Goal: Information Seeking & Learning: Learn about a topic

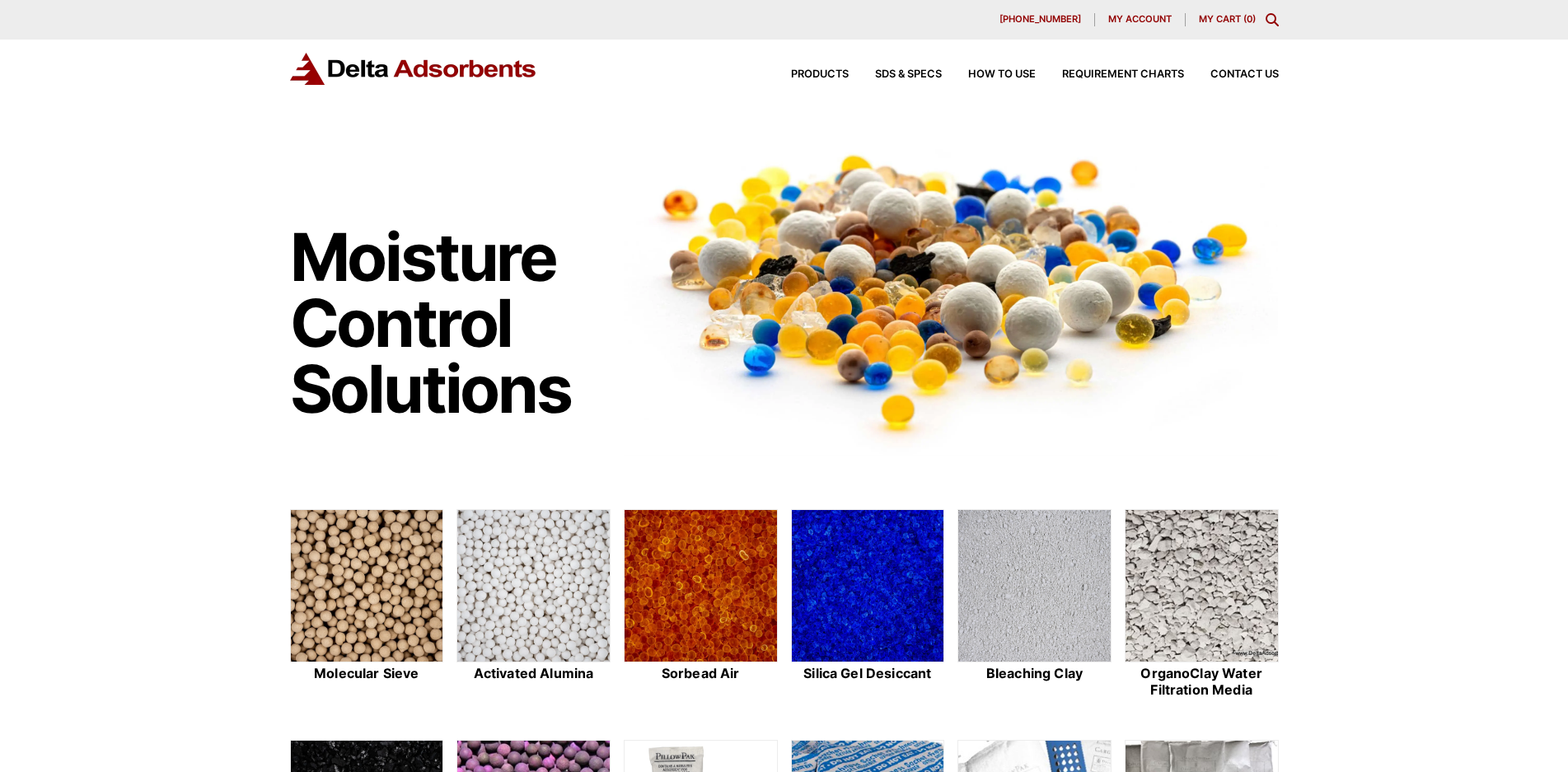
click at [1158, 19] on span "My account" at bounding box center [1139, 20] width 64 height 9
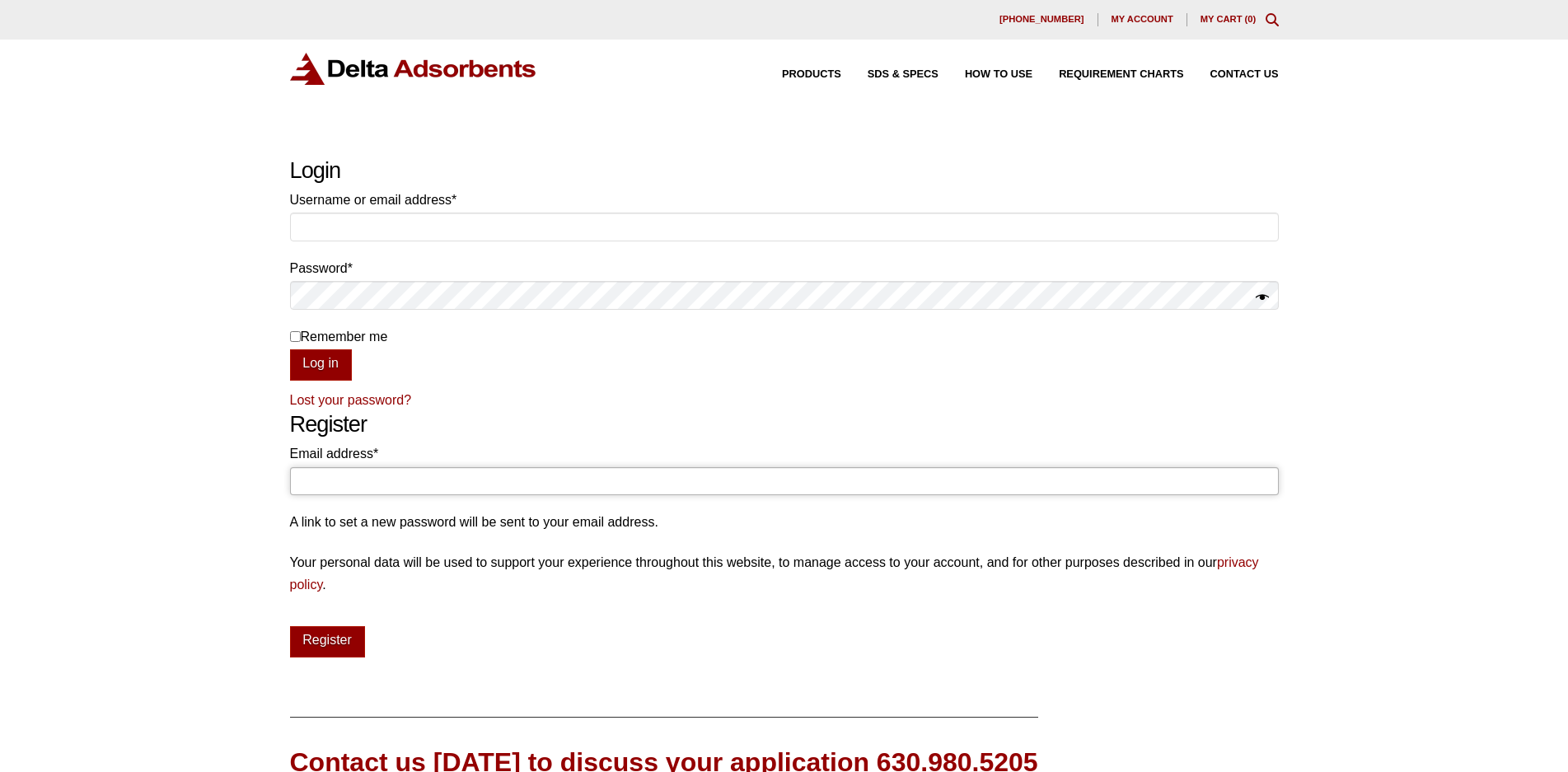
click at [320, 477] on input "Email address * Required" at bounding box center [784, 481] width 988 height 28
type input "lisa@srigc.com"
click at [344, 652] on button "Register" at bounding box center [327, 642] width 75 height 31
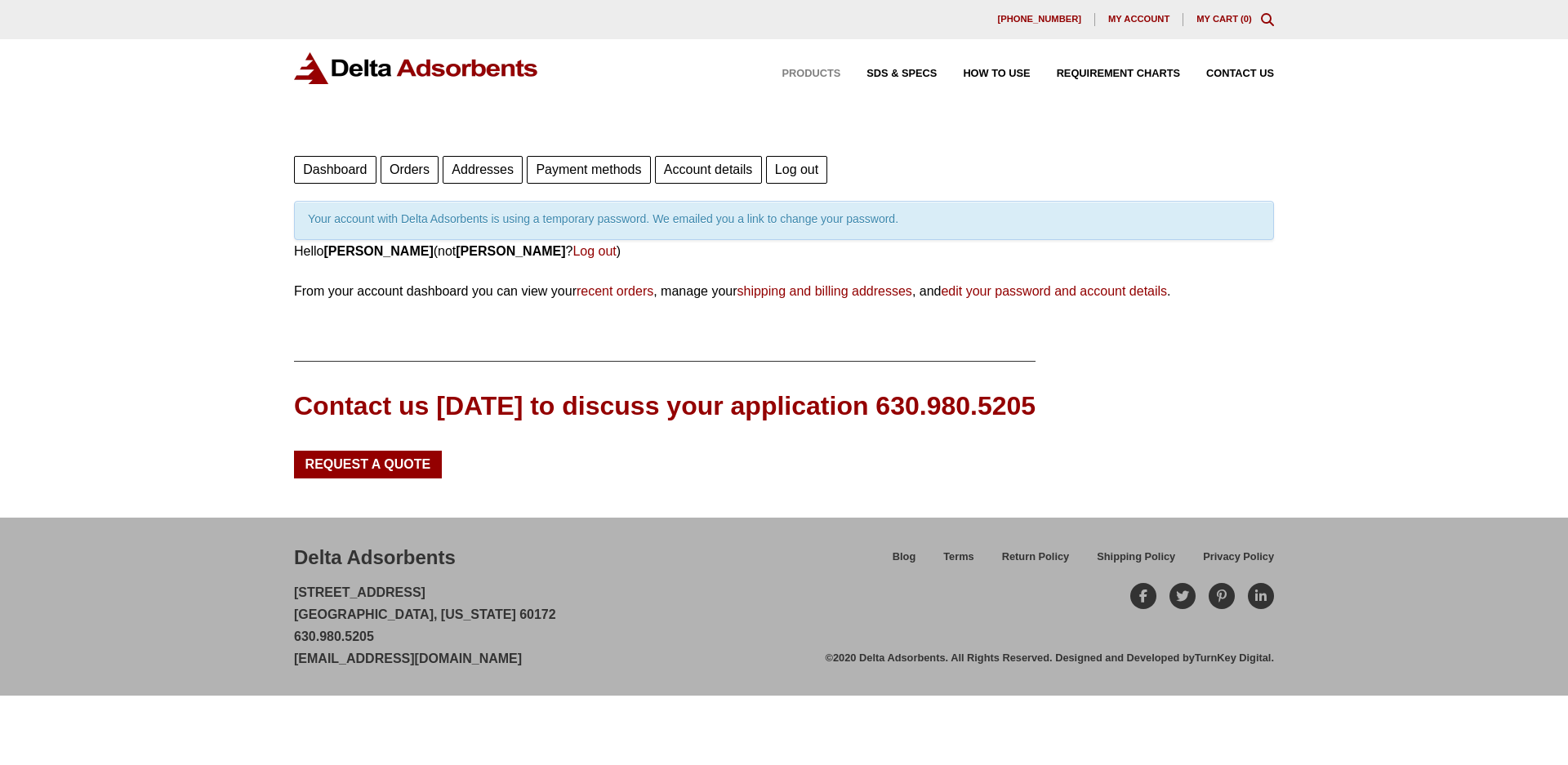
click at [810, 74] on span "Products" at bounding box center [811, 74] width 59 height 11
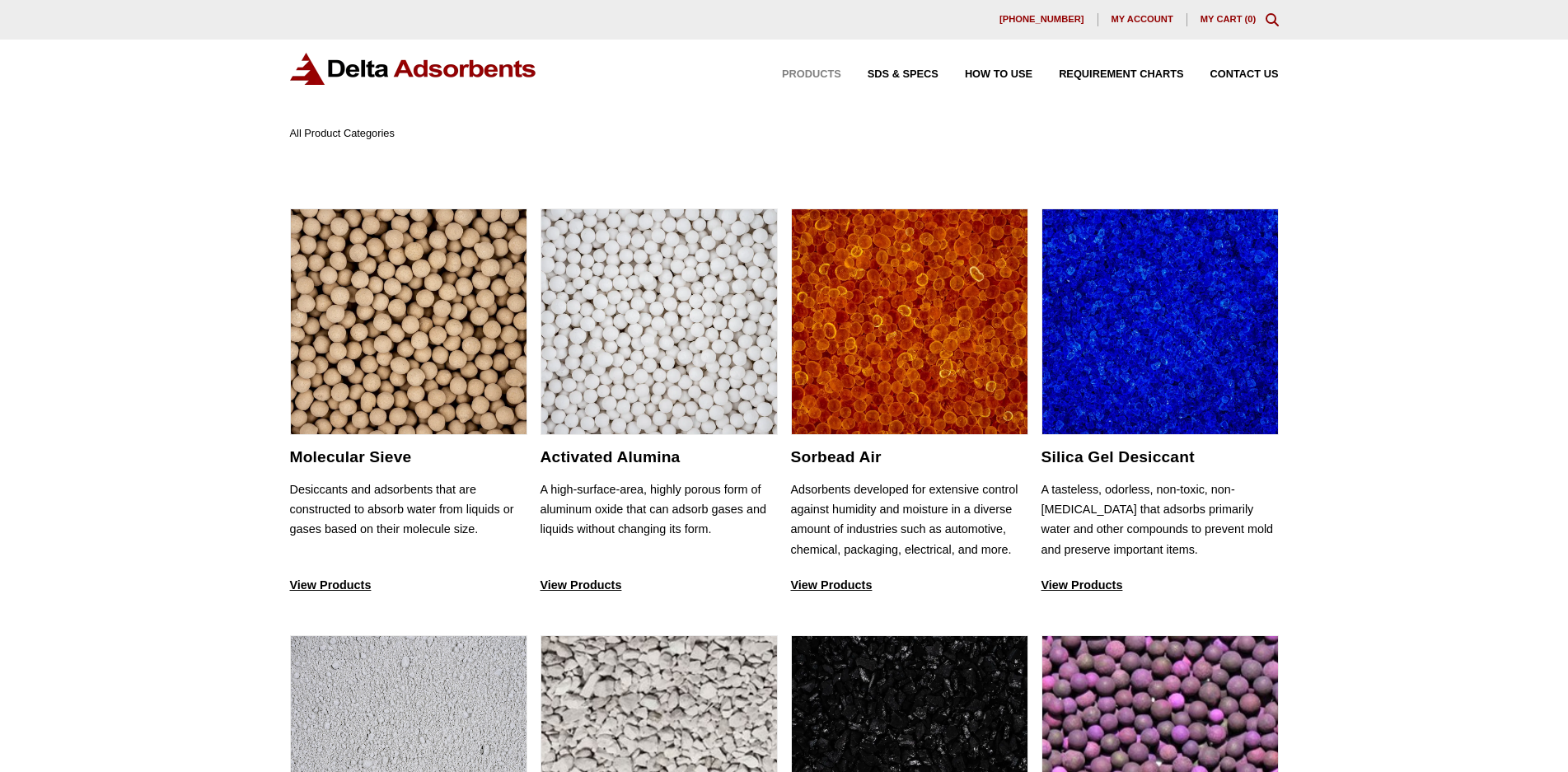
click at [1271, 22] on icon "Toggle Modal Content" at bounding box center [1272, 20] width 13 height 13
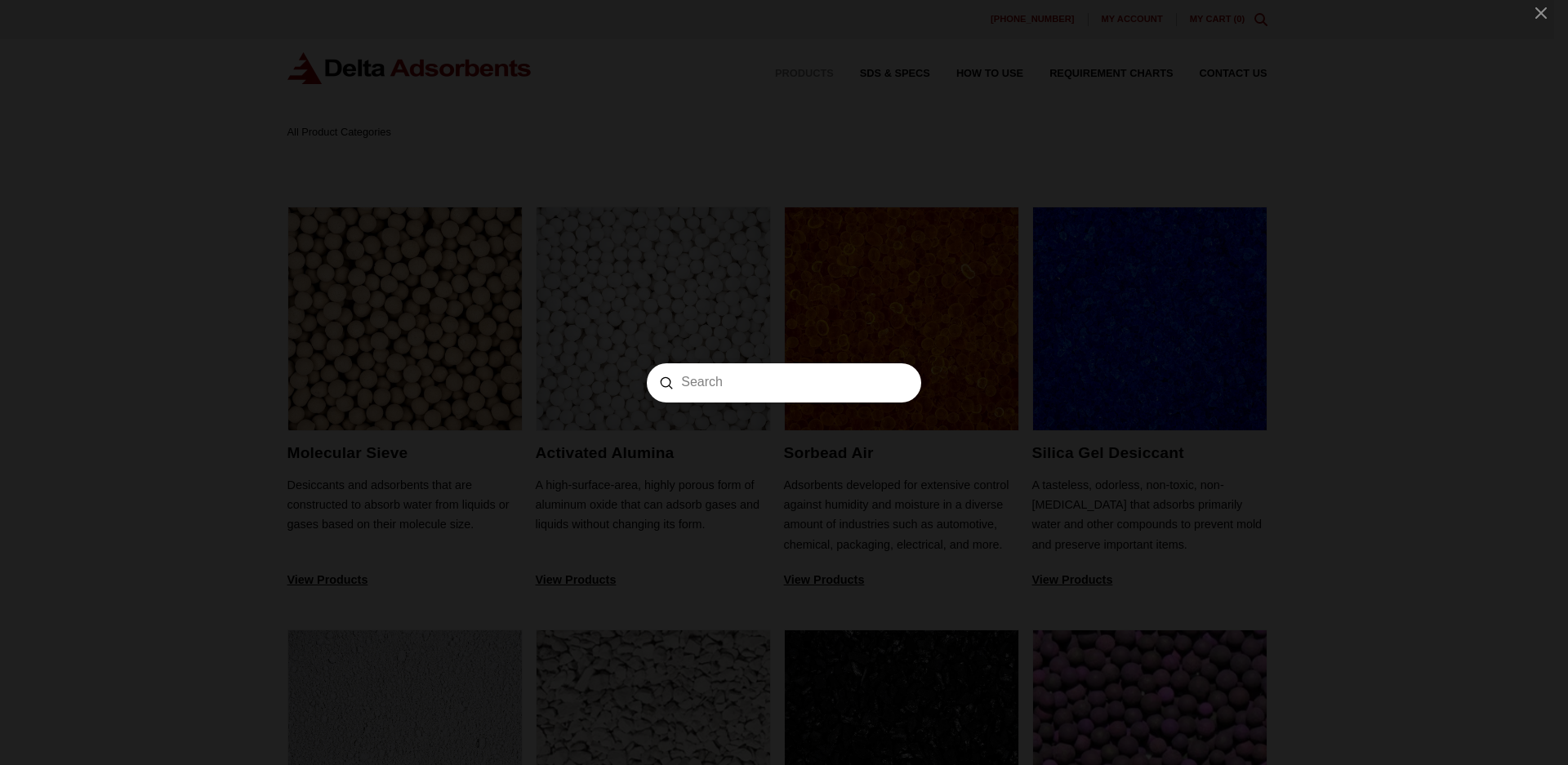
click at [681, 387] on input "Search" at bounding box center [784, 382] width 206 height 17
type input "blue molecular sieve"
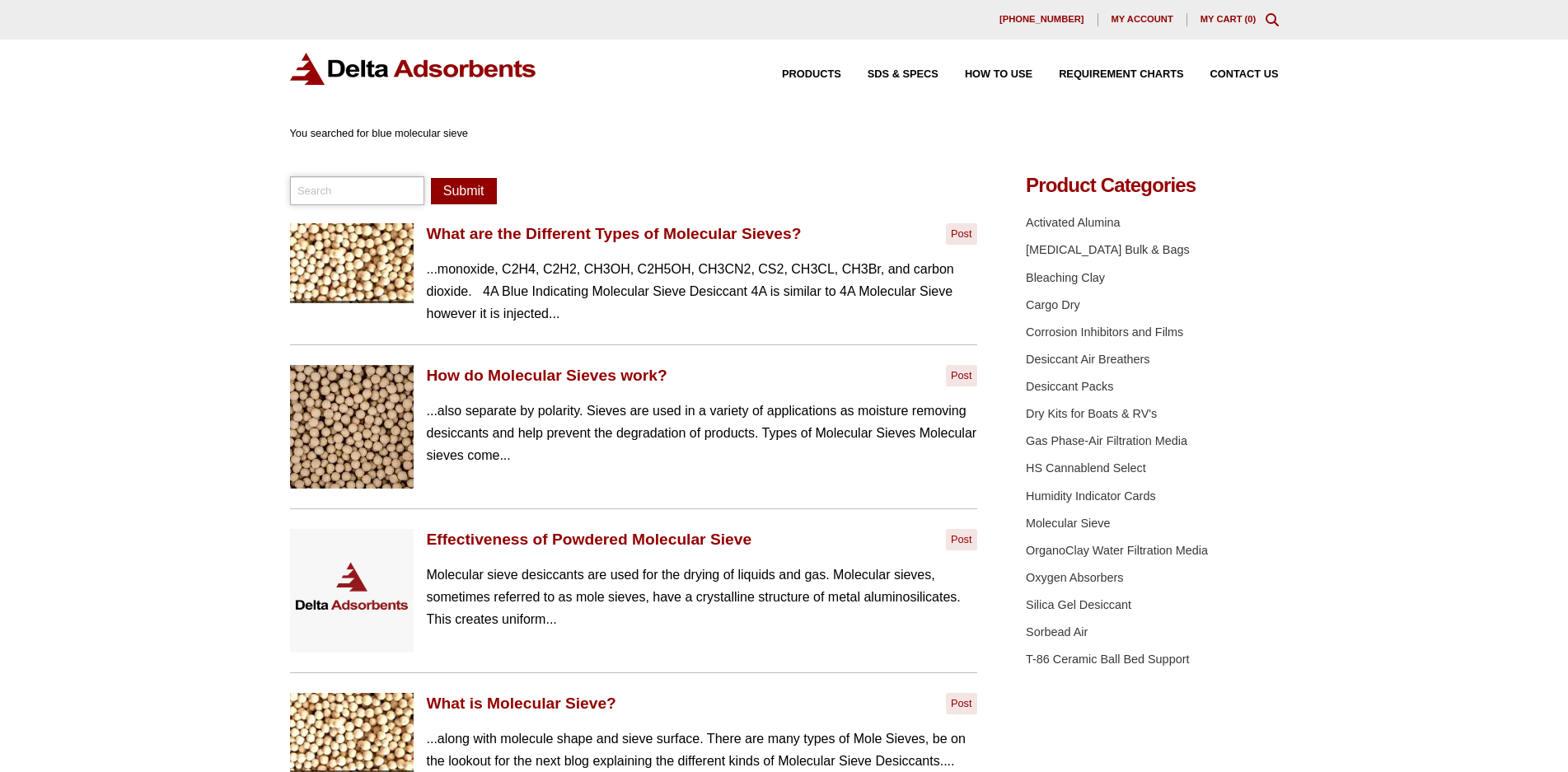
click at [306, 180] on input "search" at bounding box center [358, 190] width 135 height 28
type input "msb14a81210"
click at [431, 178] on button "Submit" at bounding box center [464, 191] width 66 height 26
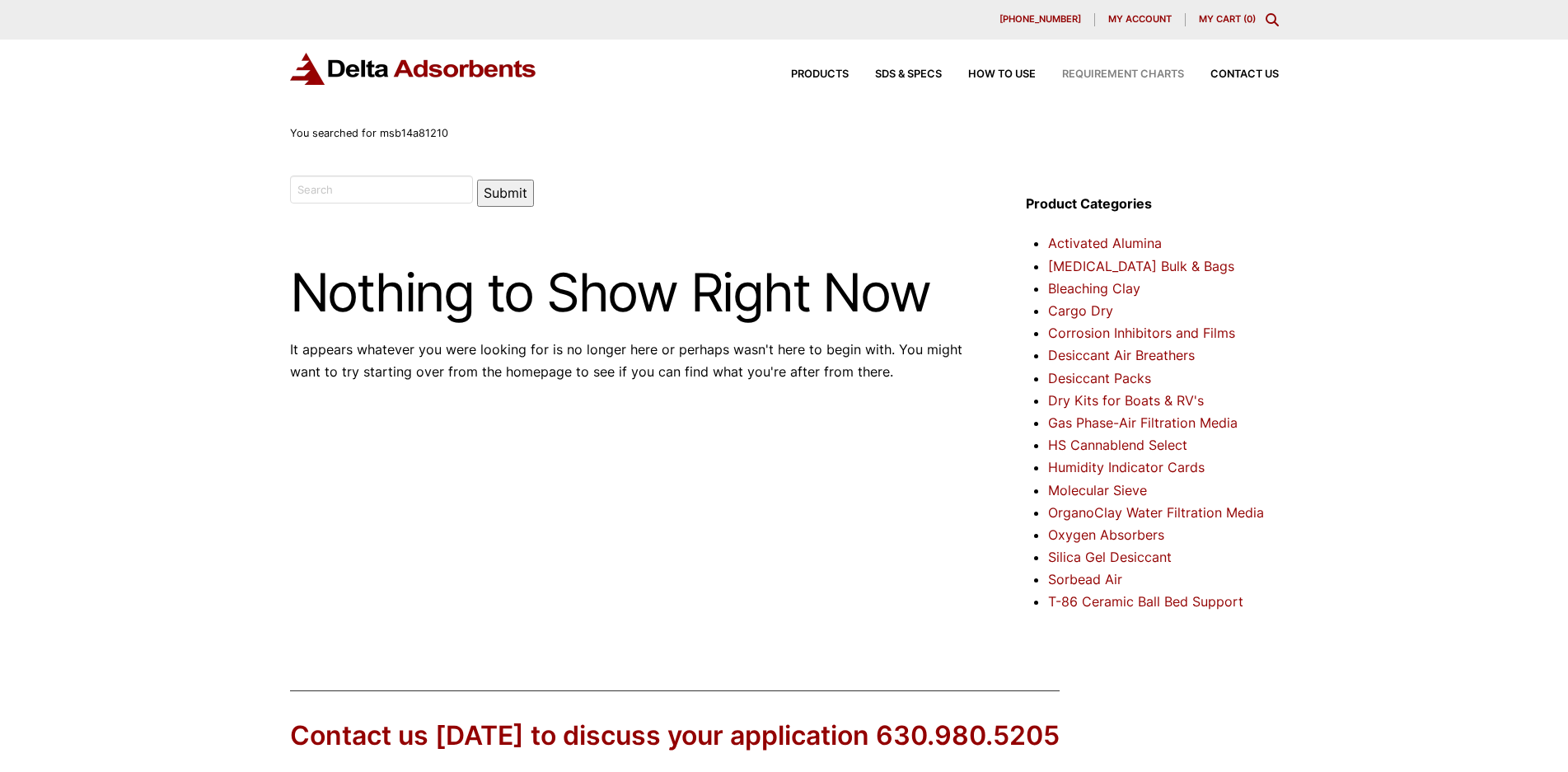
click at [1124, 72] on span "Requirement Charts" at bounding box center [1123, 75] width 122 height 11
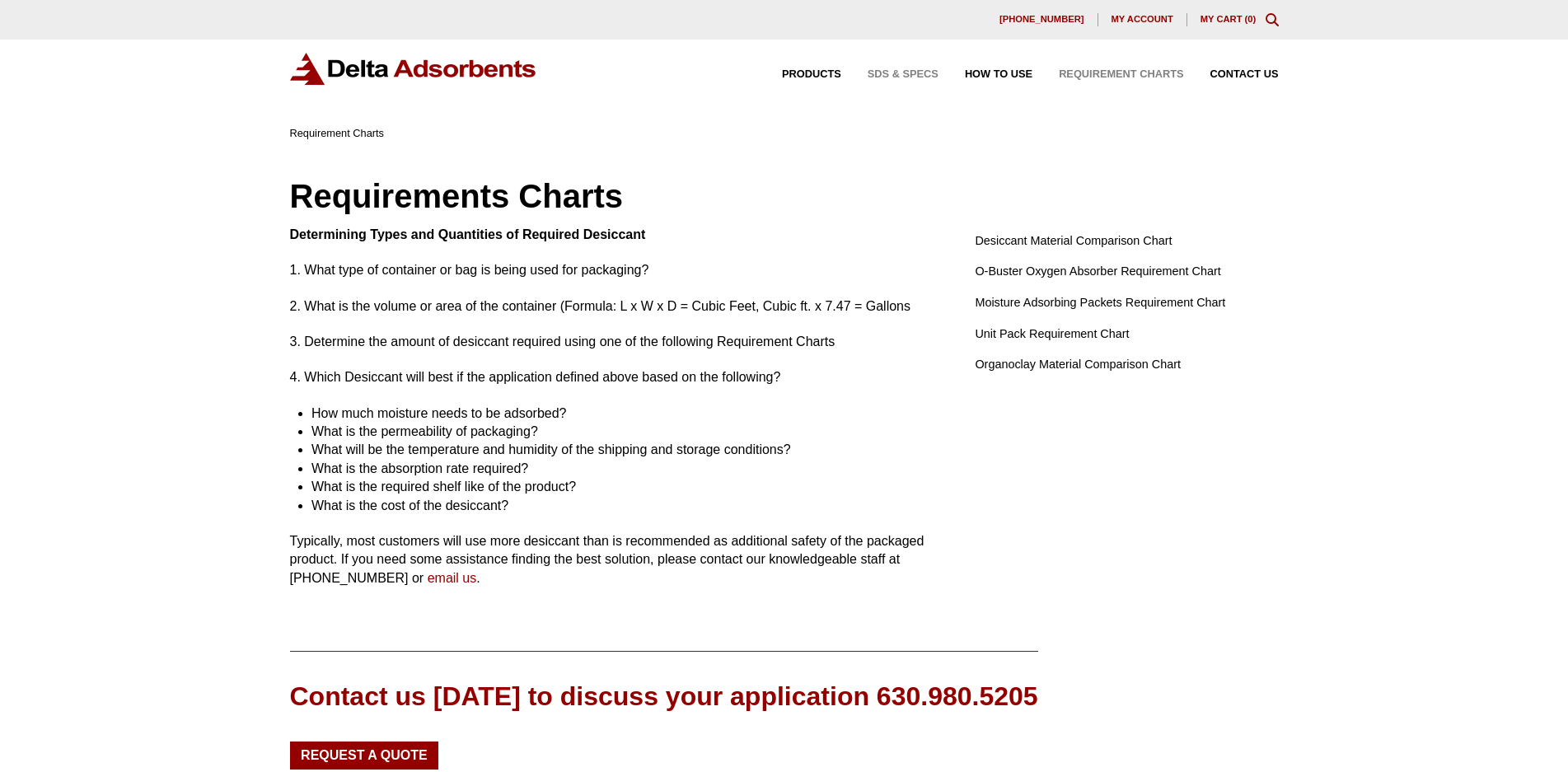
click at [899, 75] on span "SDS & SPECS" at bounding box center [903, 75] width 71 height 11
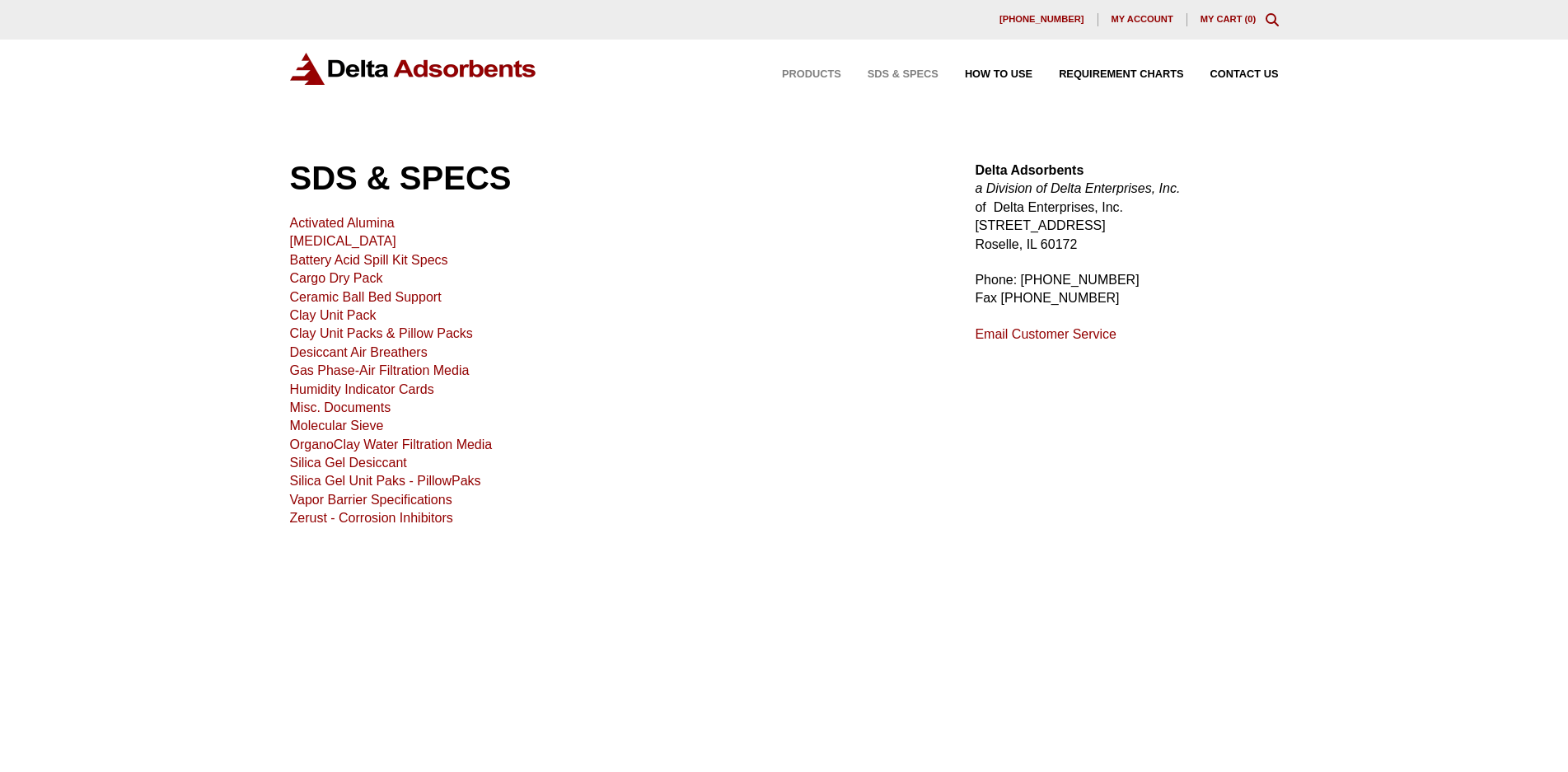
click at [814, 76] on span "Products" at bounding box center [811, 75] width 59 height 11
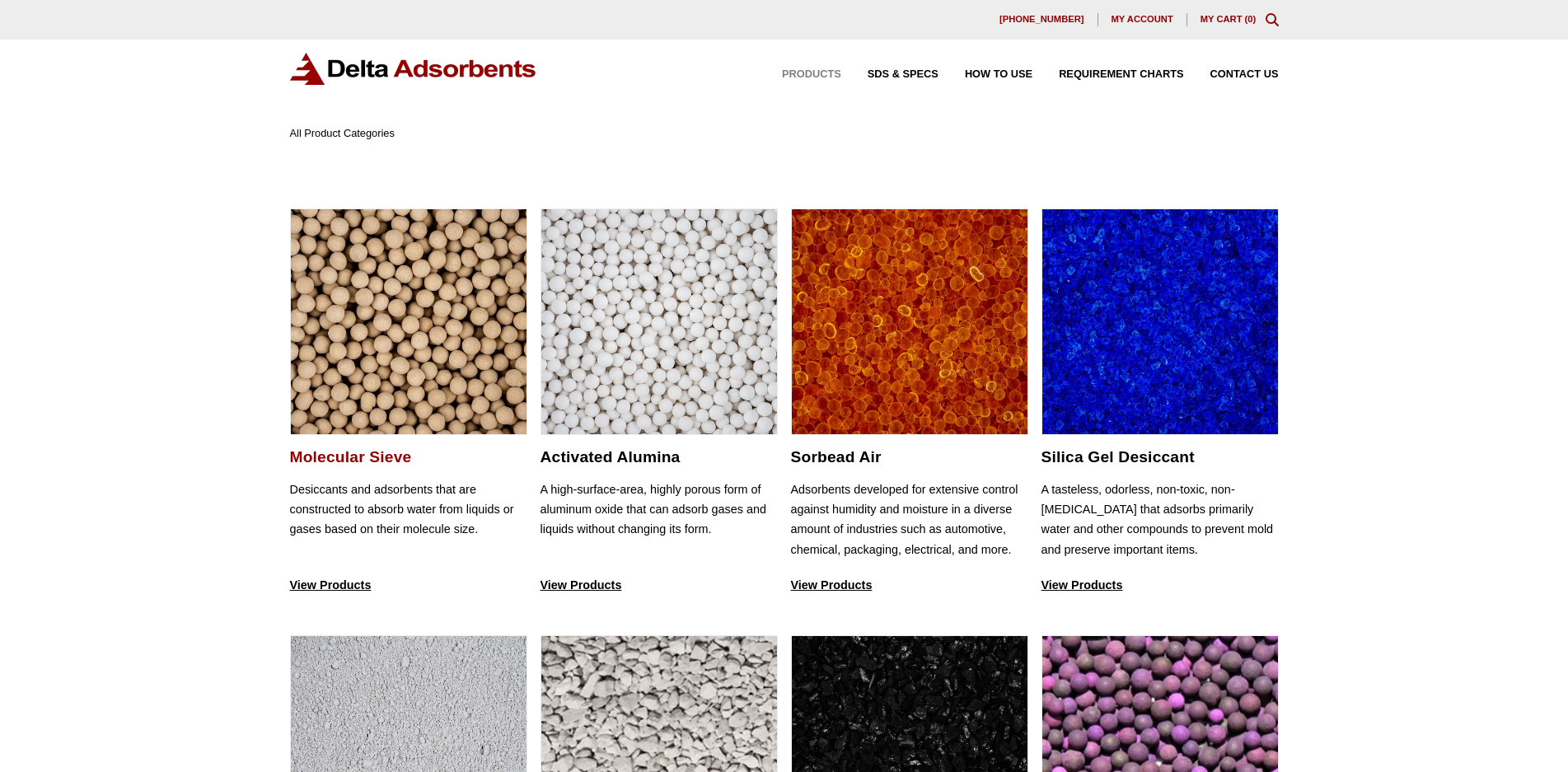
click at [393, 315] on img at bounding box center [409, 323] width 235 height 226
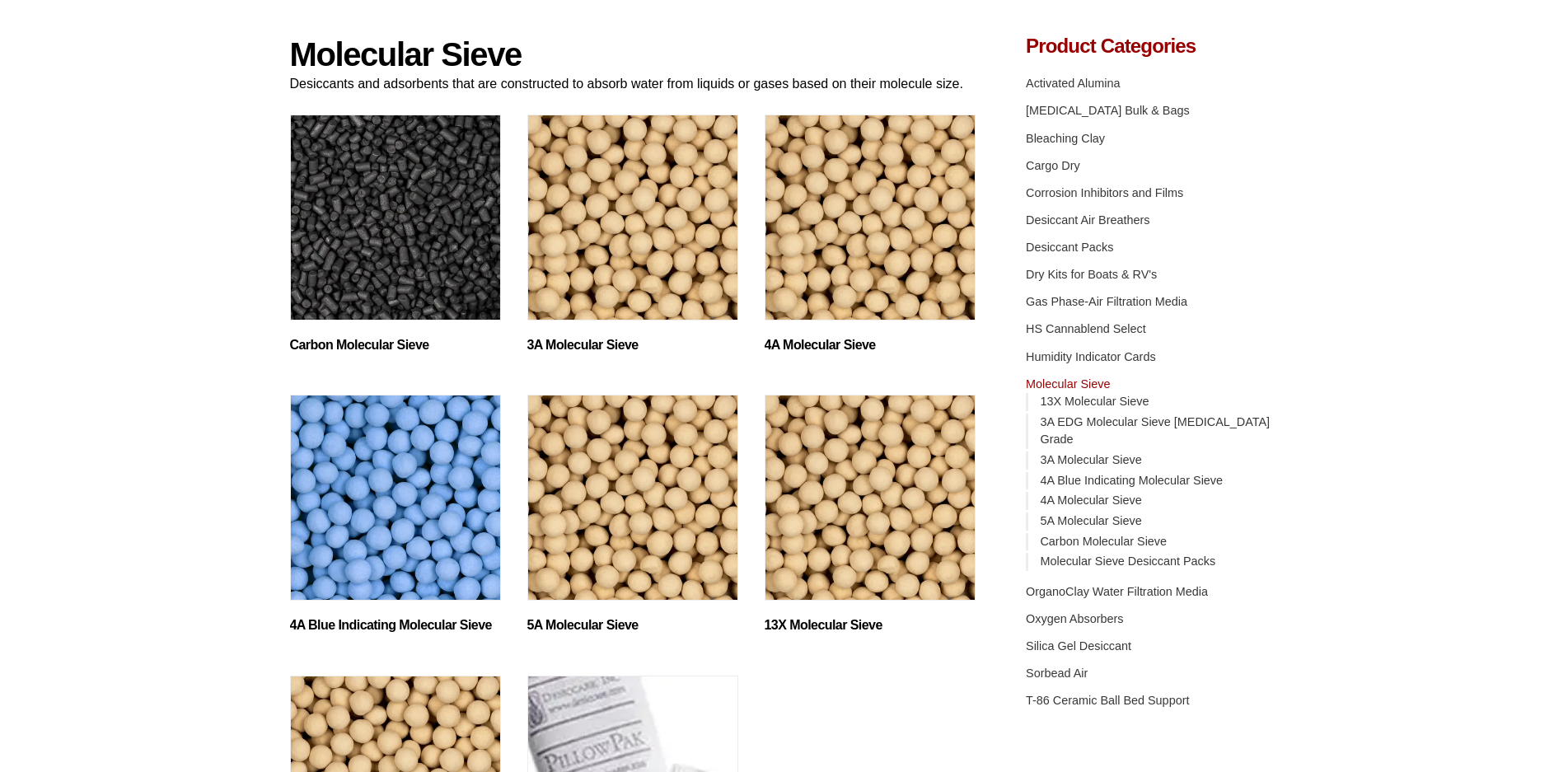
scroll to position [141, 0]
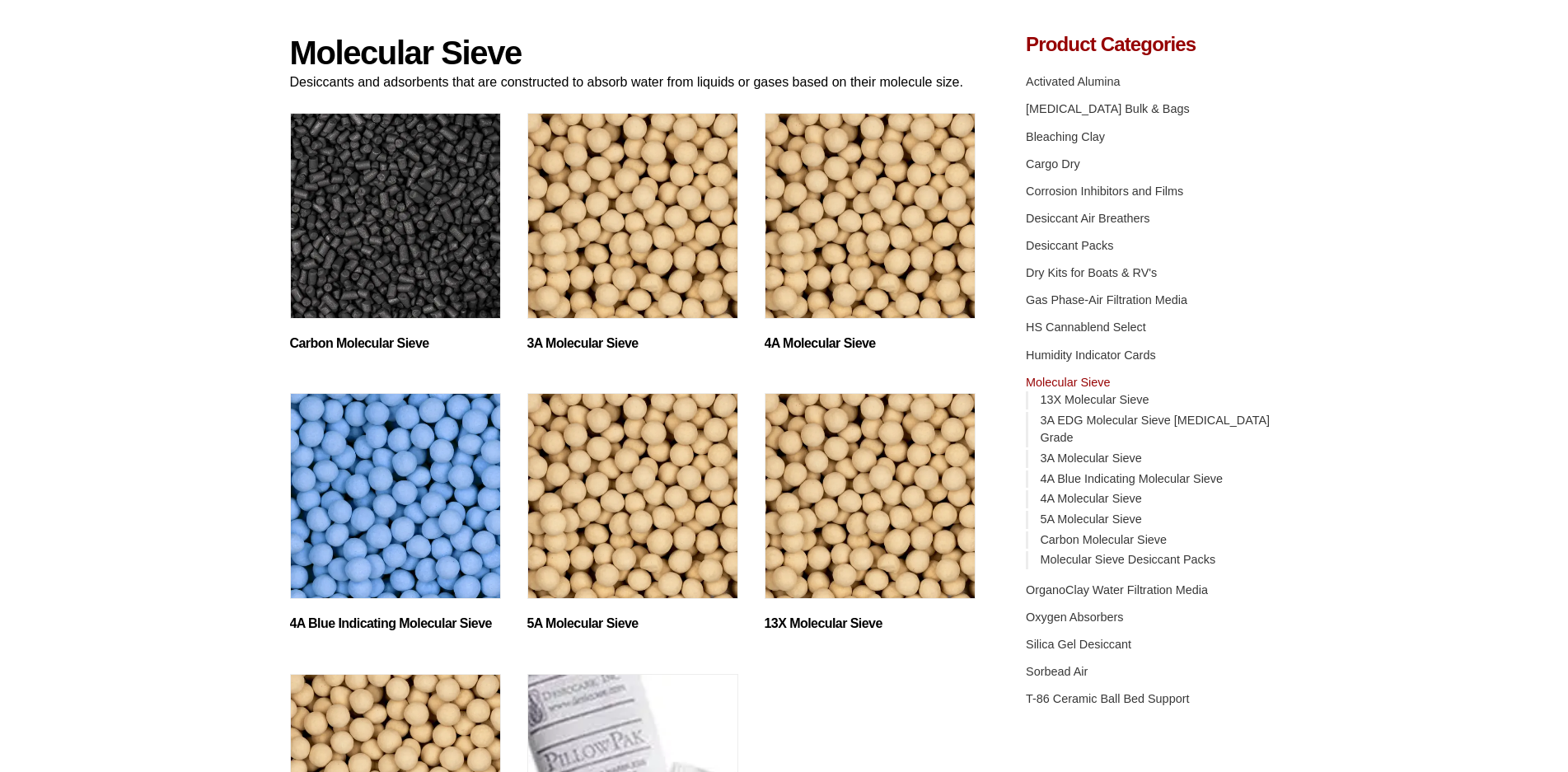
click at [448, 501] on img "Visit product category 4A Blue Indicating Molecular Sieve" at bounding box center [395, 495] width 211 height 206
click at [1087, 472] on link "4A Blue Indicating Molecular Sieve" at bounding box center [1131, 478] width 183 height 13
click at [1077, 472] on link "4A Blue Indicating Molecular Sieve" at bounding box center [1131, 478] width 183 height 13
click at [1076, 492] on link "4A Molecular Sieve" at bounding box center [1090, 498] width 102 height 13
click at [1129, 40] on h4 "Product Categories" at bounding box center [1152, 45] width 252 height 20
